Goal: Find specific page/section

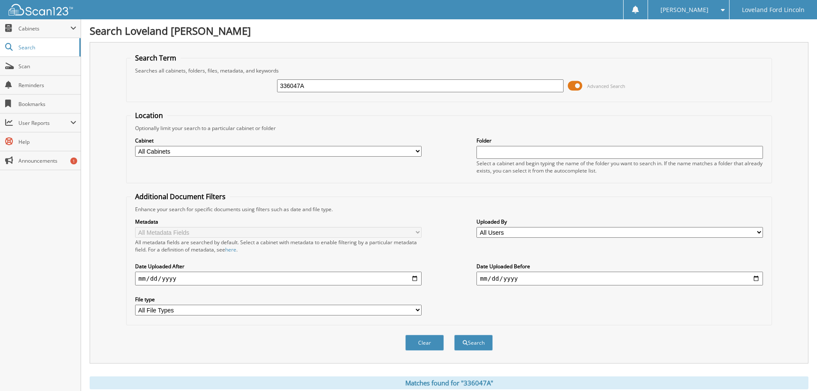
drag, startPoint x: 332, startPoint y: 89, endPoint x: 259, endPoint y: 84, distance: 72.7
click at [259, 84] on div "336047A Advanced Search" at bounding box center [449, 85] width 636 height 23
type input "335790"
click at [454, 334] on button "Search" at bounding box center [473, 342] width 39 height 16
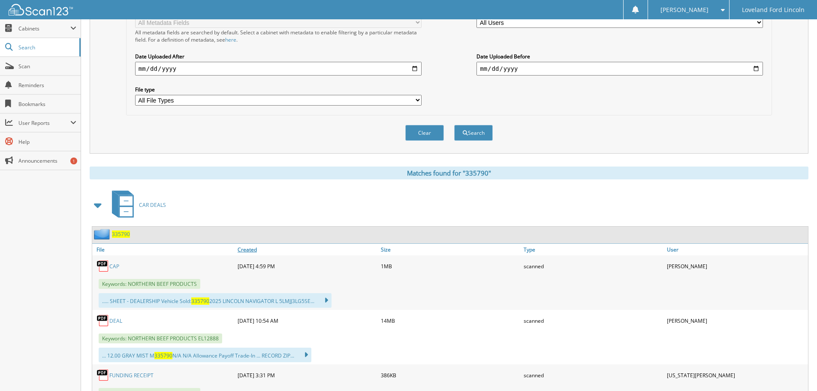
scroll to position [257, 0]
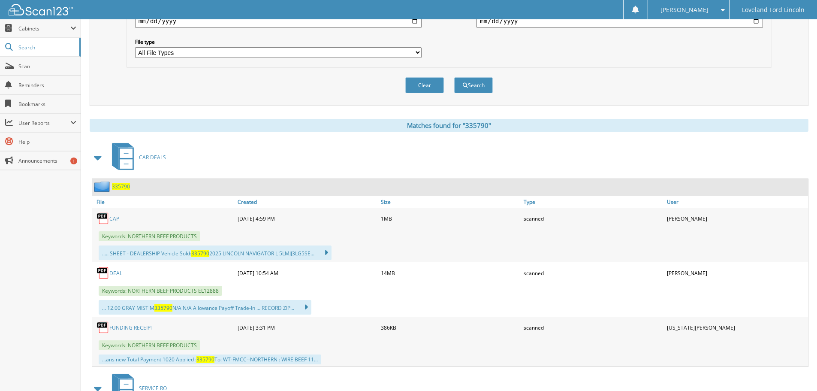
click at [119, 273] on link "DEAL" at bounding box center [115, 272] width 13 height 7
